Goal: Download file/media

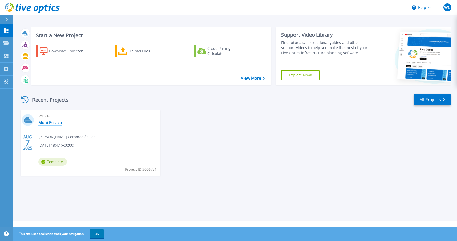
click at [47, 120] on link "Muni Escazu" at bounding box center [50, 122] width 24 height 5
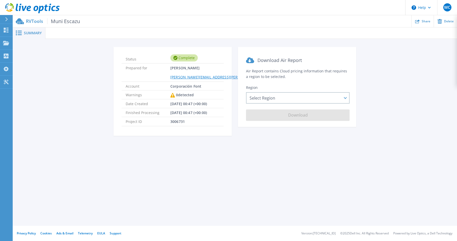
click at [403, 68] on div "Status Complete Prepared for [PERSON_NAME] [PERSON_NAME][EMAIL_ADDRESS][PERSON_…" at bounding box center [235, 94] width 430 height 95
click at [85, 70] on div "Status Complete Prepared for [PERSON_NAME] [PERSON_NAME][EMAIL_ADDRESS][PERSON_…" at bounding box center [235, 94] width 430 height 95
click at [314, 92] on div "Select Region [GEOGRAPHIC_DATA] ([GEOGRAPHIC_DATA]) [GEOGRAPHIC_DATA] ([GEOGRAP…" at bounding box center [298, 97] width 104 height 11
click at [377, 59] on div "Status Complete Prepared for [PERSON_NAME] [PERSON_NAME][EMAIL_ADDRESS][PERSON_…" at bounding box center [235, 94] width 430 height 95
click at [344, 92] on div "Select Region [GEOGRAPHIC_DATA] ([GEOGRAPHIC_DATA]) [GEOGRAPHIC_DATA] ([GEOGRAP…" at bounding box center [298, 97] width 104 height 11
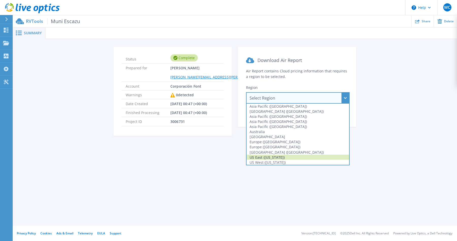
click at [298, 155] on div "US East ([US_STATE])" at bounding box center [298, 157] width 103 height 5
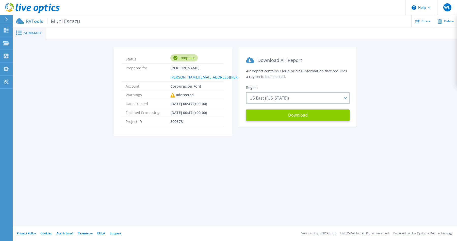
click at [297, 110] on button "Download" at bounding box center [298, 115] width 104 height 11
